Goal: Information Seeking & Learning: Learn about a topic

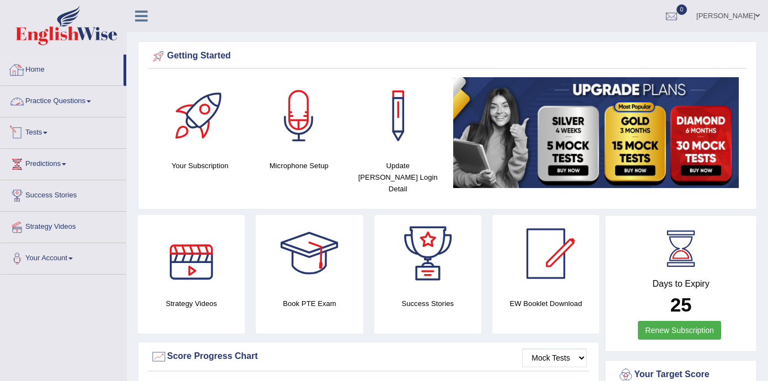
click at [91, 96] on link "Practice Questions" at bounding box center [64, 100] width 126 height 28
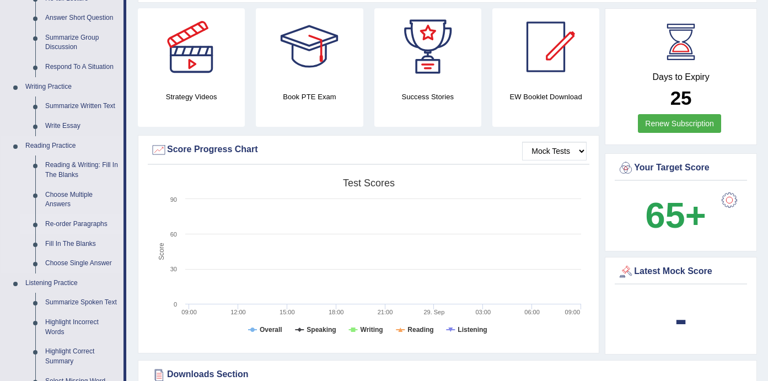
scroll to position [207, 0]
click at [82, 294] on link "Summarize Spoken Text" at bounding box center [81, 302] width 83 height 20
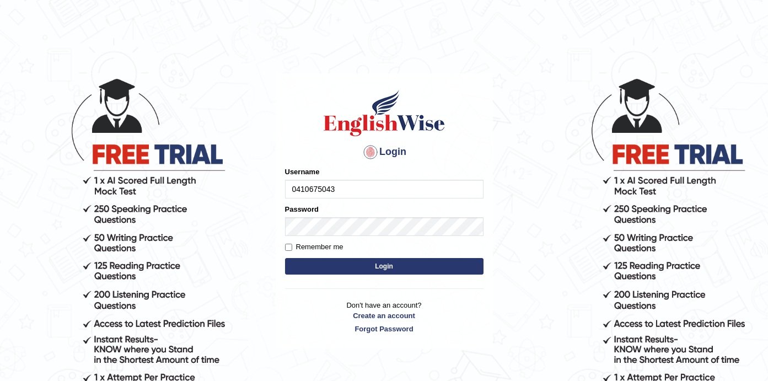
type input "0410675043"
click at [389, 265] on button "Login" at bounding box center [384, 266] width 199 height 17
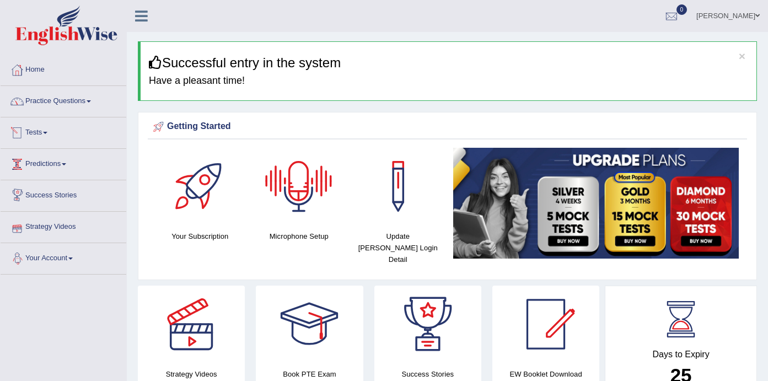
click at [94, 110] on link "Practice Questions" at bounding box center [64, 100] width 126 height 28
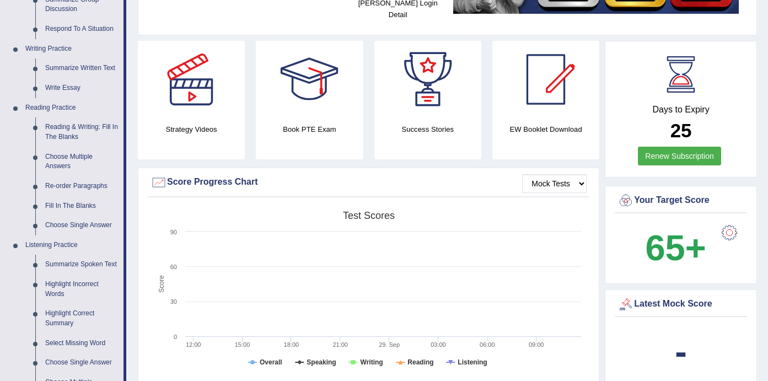
scroll to position [286, 0]
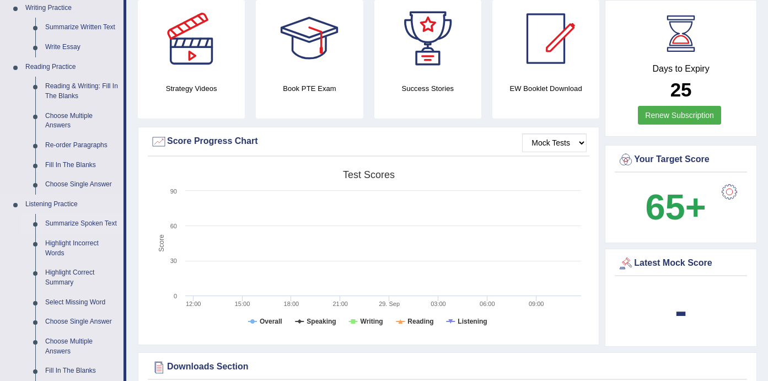
click at [72, 214] on link "Summarize Spoken Text" at bounding box center [81, 224] width 83 height 20
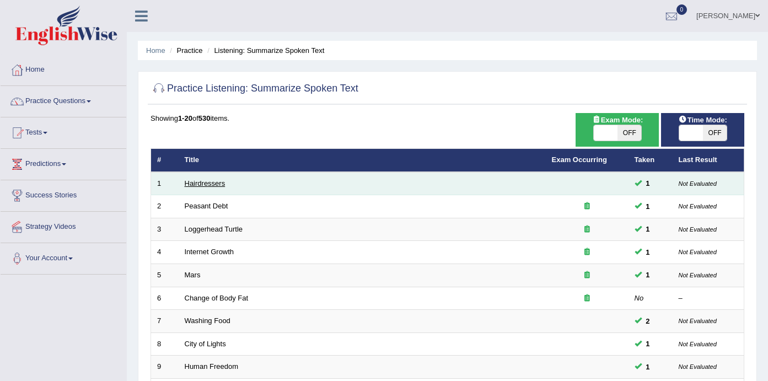
click at [214, 182] on link "Hairdressers" at bounding box center [205, 183] width 41 height 8
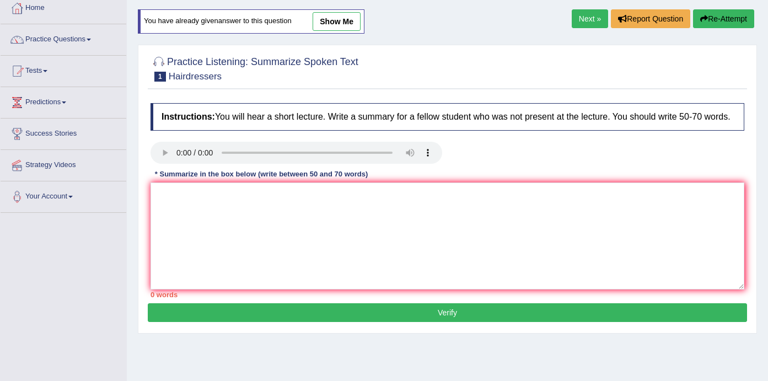
scroll to position [67, 0]
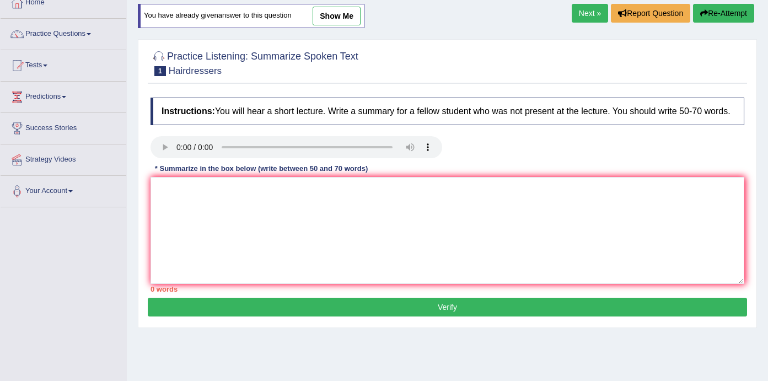
click at [178, 158] on audio at bounding box center [297, 147] width 292 height 22
click at [178, 153] on audio at bounding box center [297, 147] width 292 height 22
click at [207, 154] on audio at bounding box center [297, 147] width 292 height 22
click at [392, 157] on audio at bounding box center [297, 147] width 292 height 22
click at [388, 136] on audio at bounding box center [297, 147] width 292 height 22
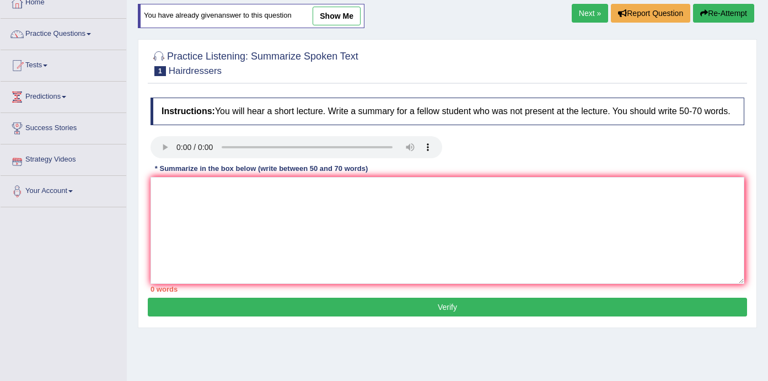
click at [175, 154] on audio at bounding box center [297, 147] width 292 height 22
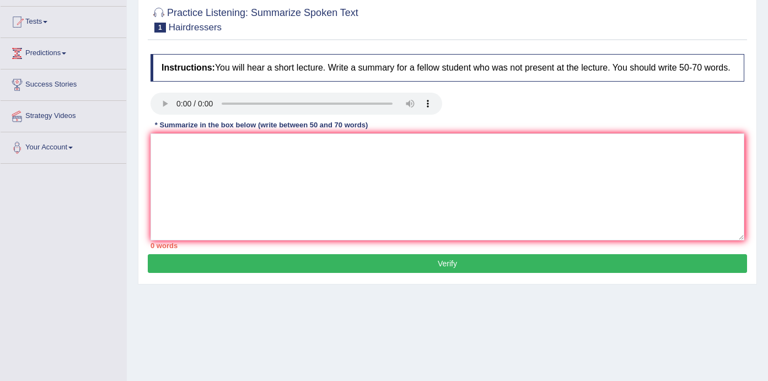
scroll to position [110, 0]
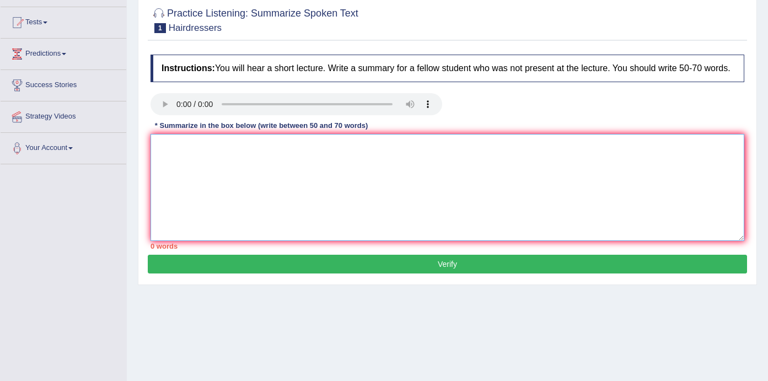
click at [175, 159] on textarea at bounding box center [448, 187] width 594 height 107
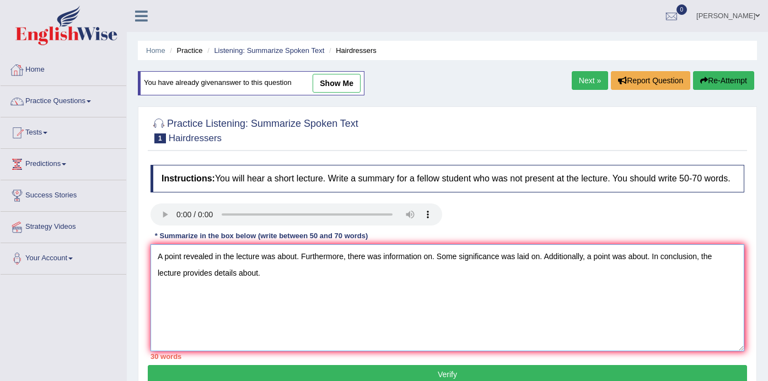
scroll to position [0, 0]
type textarea "A point revealed in the lecture was about. Furthermore, there was information o…"
click at [42, 68] on link "Home" at bounding box center [64, 69] width 126 height 28
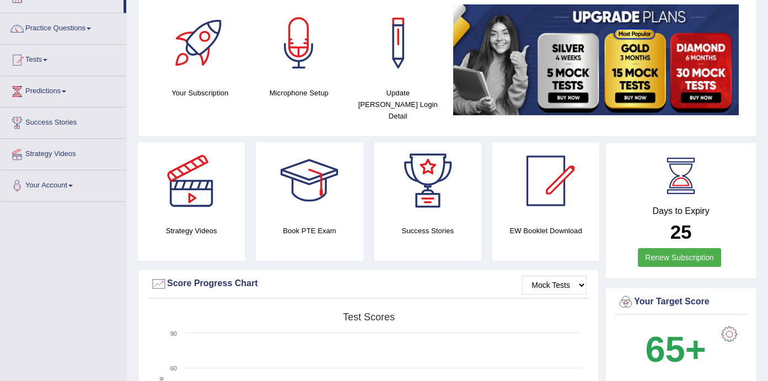
scroll to position [76, 0]
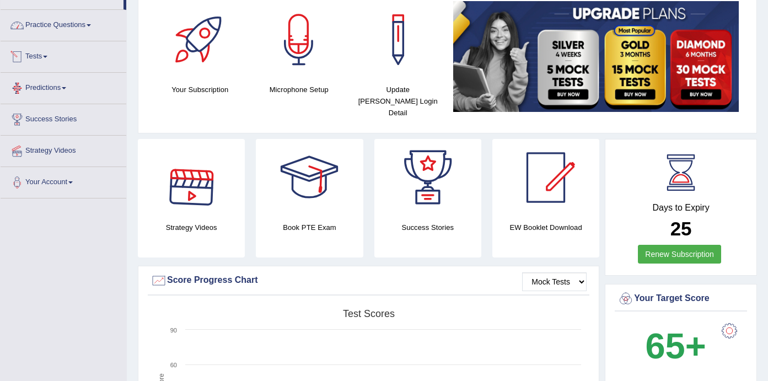
click at [87, 29] on link "Practice Questions" at bounding box center [64, 24] width 126 height 28
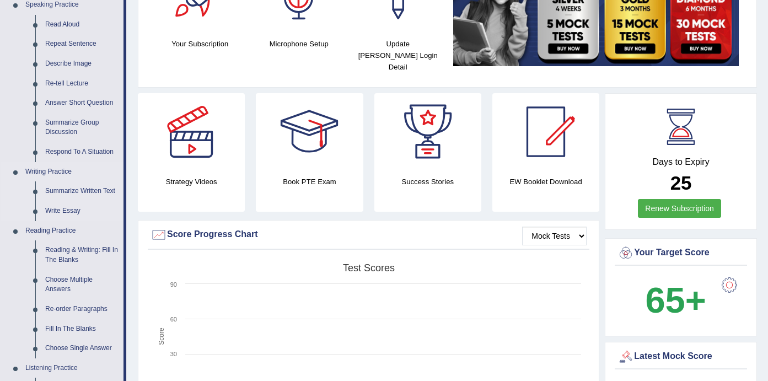
scroll to position [127, 0]
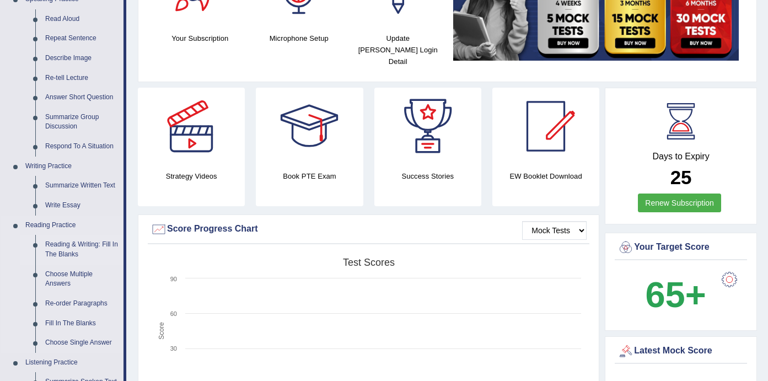
click at [60, 236] on link "Reading & Writing: Fill In The Blanks" at bounding box center [81, 249] width 83 height 29
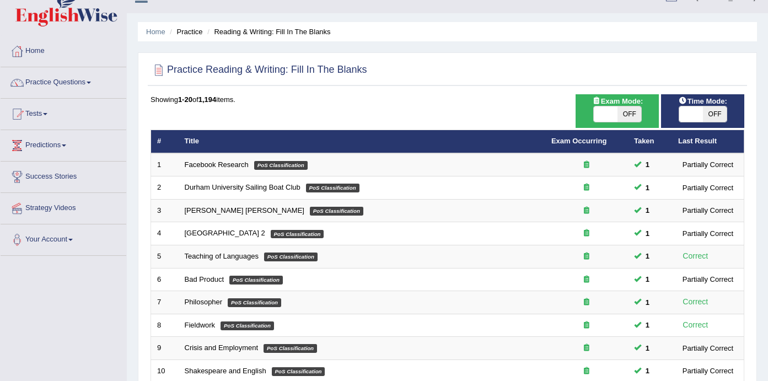
scroll to position [19, 0]
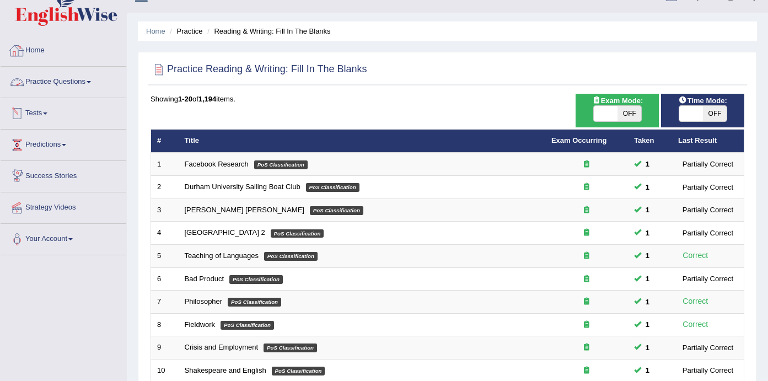
click at [88, 83] on link "Practice Questions" at bounding box center [64, 81] width 126 height 28
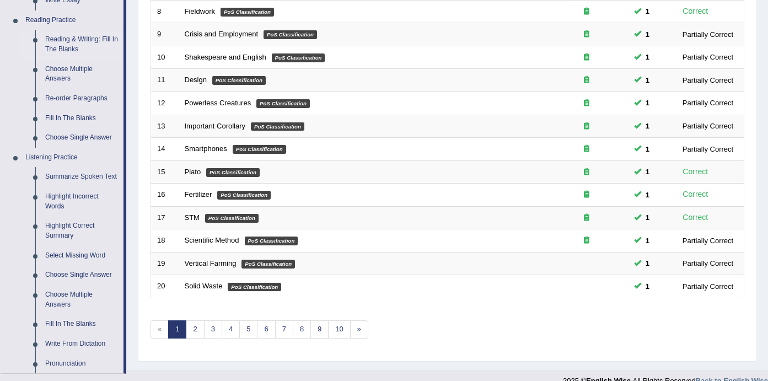
scroll to position [333, 0]
click at [74, 167] on link "Summarize Spoken Text" at bounding box center [81, 177] width 83 height 20
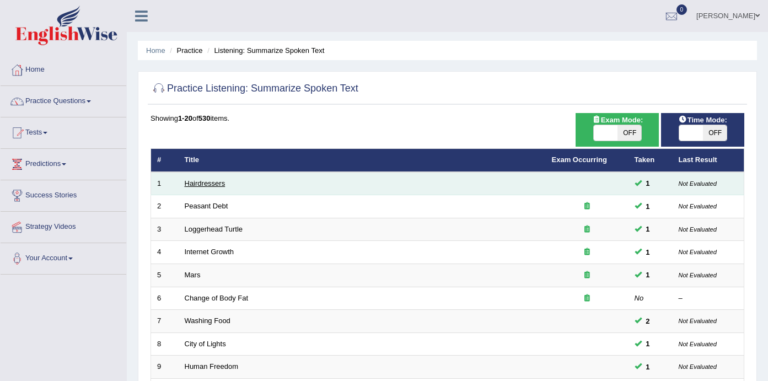
click at [222, 184] on link "Hairdressers" at bounding box center [205, 183] width 41 height 8
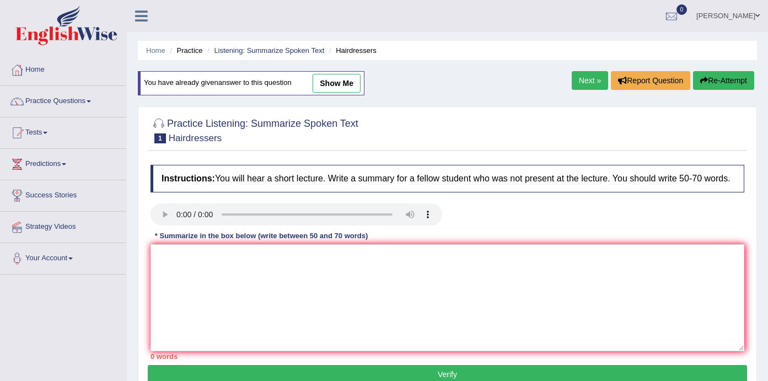
click at [178, 220] on audio at bounding box center [297, 215] width 292 height 22
click at [578, 82] on link "Next »" at bounding box center [590, 80] width 36 height 19
click at [174, 220] on audio at bounding box center [297, 215] width 292 height 22
click at [45, 66] on link "Home" at bounding box center [64, 69] width 126 height 28
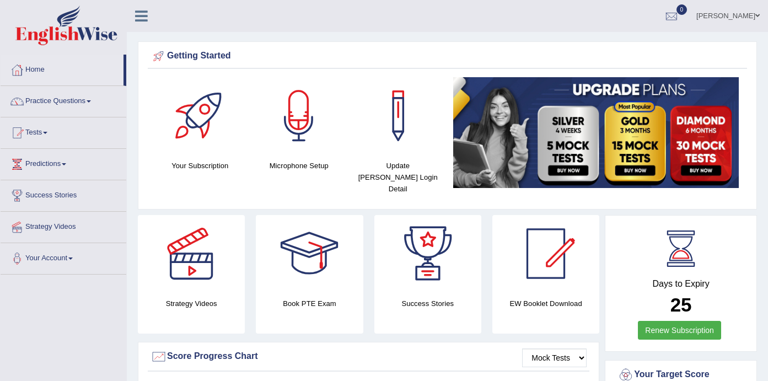
click at [295, 114] on div at bounding box center [298, 115] width 77 height 77
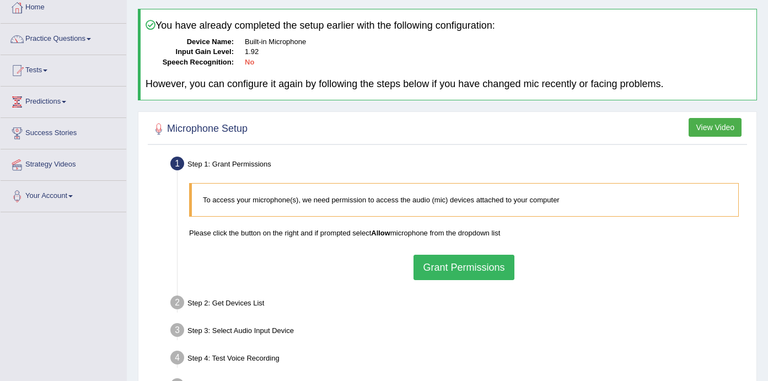
scroll to position [78, 0]
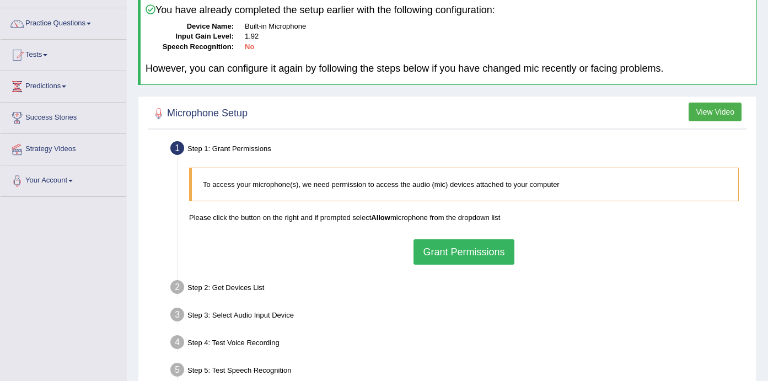
click at [459, 247] on button "Grant Permissions" at bounding box center [464, 251] width 100 height 25
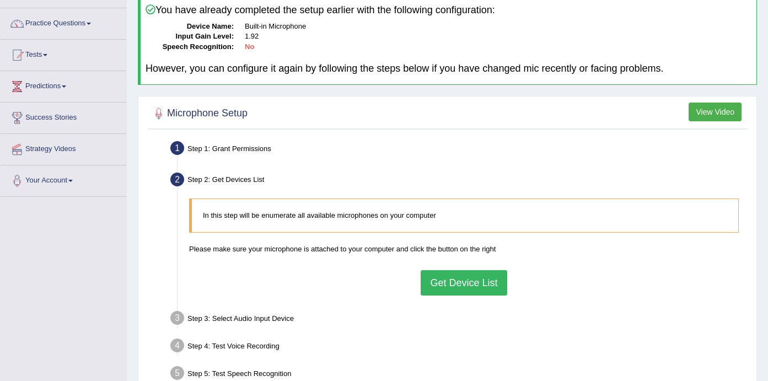
click at [458, 280] on button "Get Device List" at bounding box center [464, 282] width 86 height 25
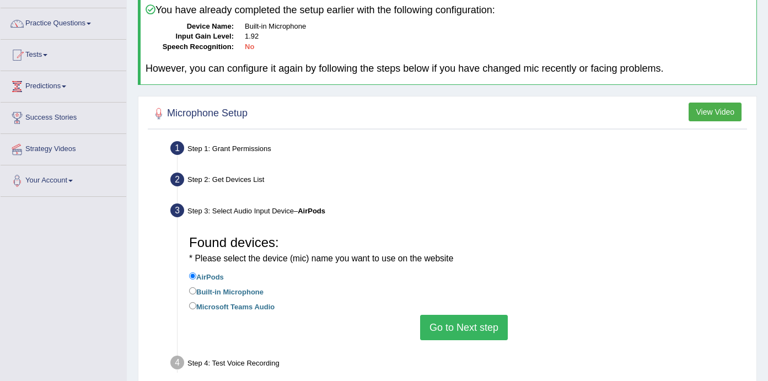
click at [462, 315] on button "Go to Next step" at bounding box center [464, 327] width 88 height 25
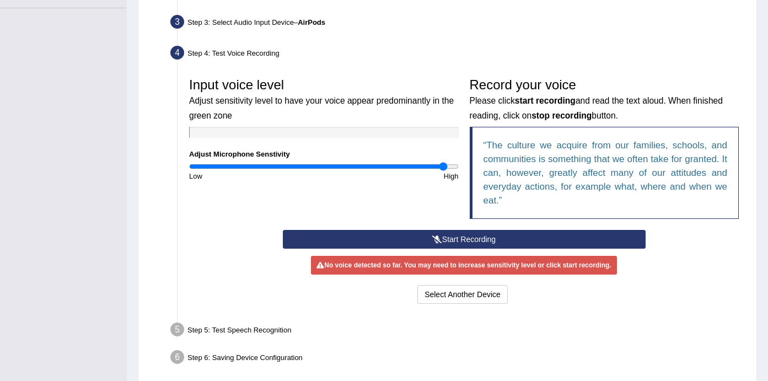
scroll to position [269, 0]
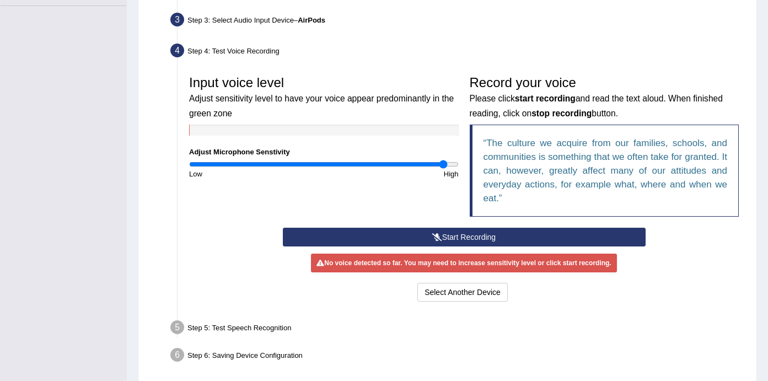
click at [421, 236] on button "Start Recording" at bounding box center [464, 237] width 363 height 19
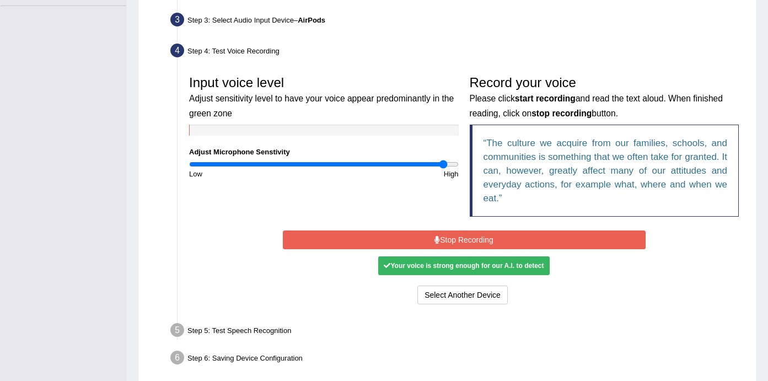
click at [476, 264] on div "Your voice is strong enough for our A.I. to detect" at bounding box center [463, 266] width 171 height 19
click at [494, 233] on button "Stop Recording" at bounding box center [464, 240] width 363 height 19
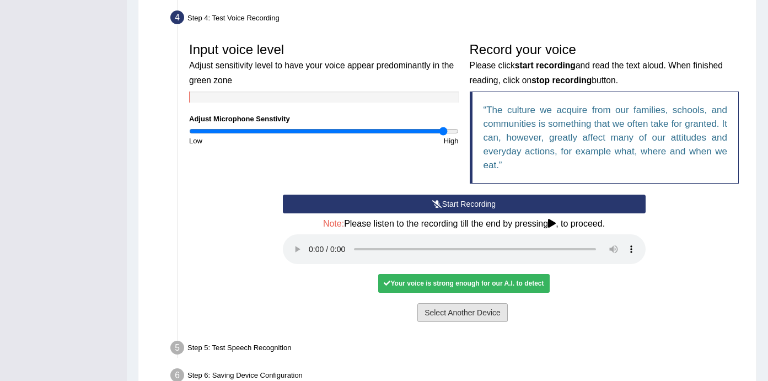
scroll to position [322, 0]
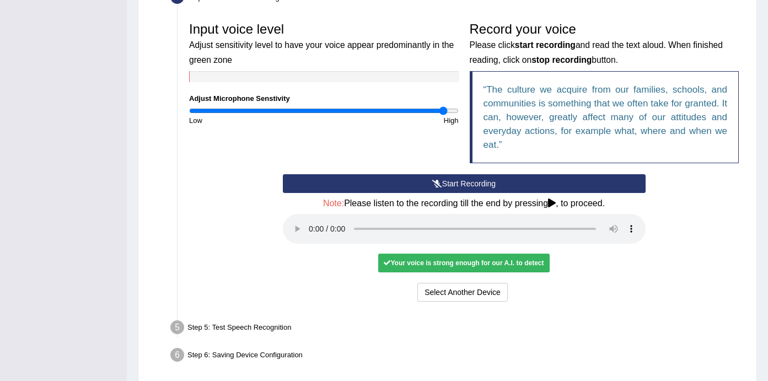
click at [309, 221] on audio at bounding box center [464, 229] width 363 height 30
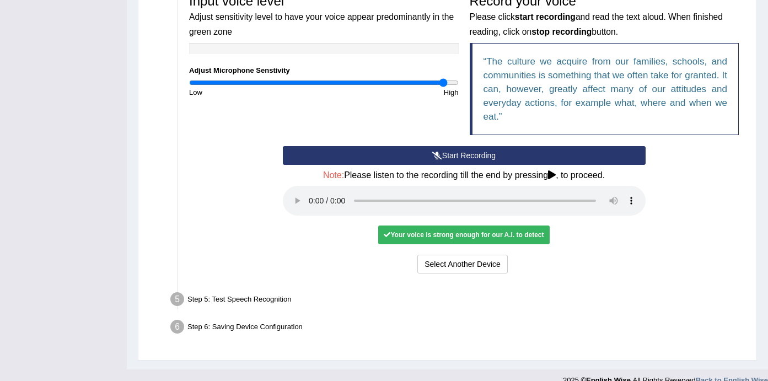
scroll to position [350, 0]
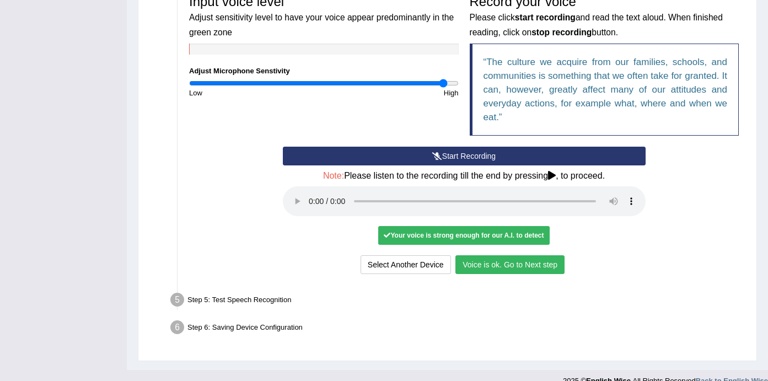
click at [500, 255] on button "Voice is ok. Go to Next step" at bounding box center [510, 264] width 109 height 19
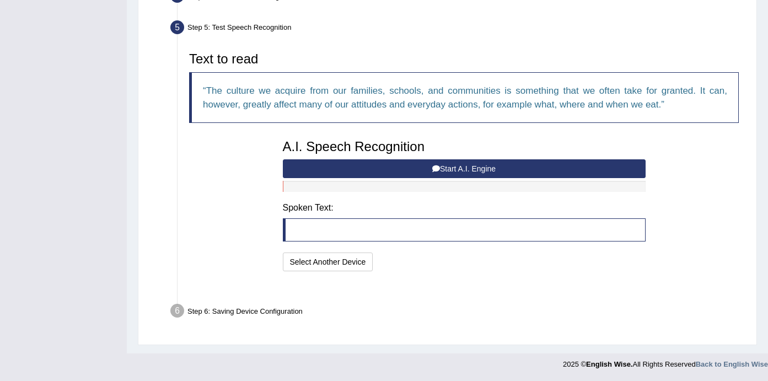
scroll to position [306, 0]
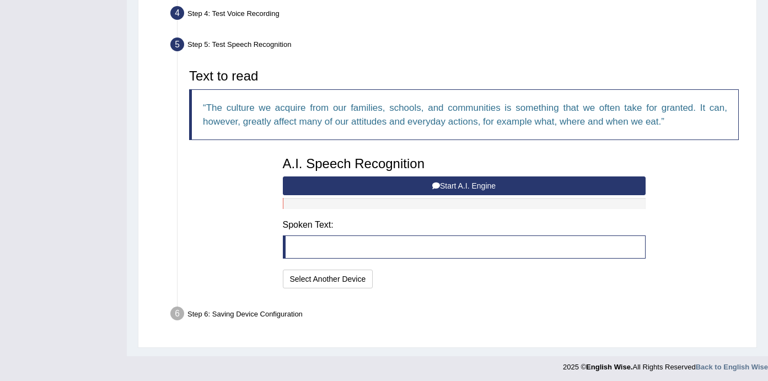
click at [442, 181] on button "Start A.I. Engine" at bounding box center [464, 186] width 363 height 19
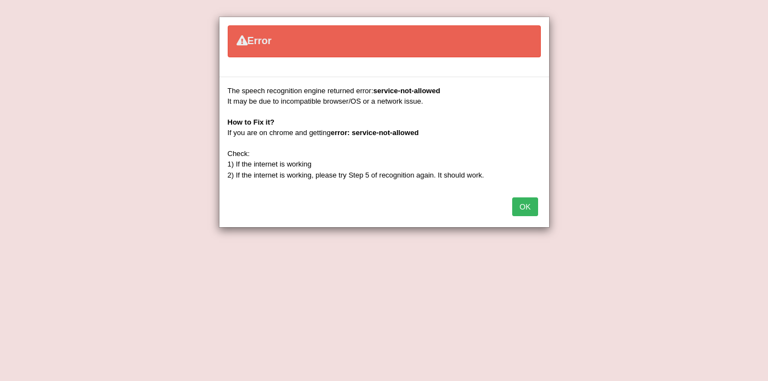
click at [535, 206] on button "OK" at bounding box center [524, 206] width 25 height 19
